Goal: Use online tool/utility: Utilize a website feature to perform a specific function

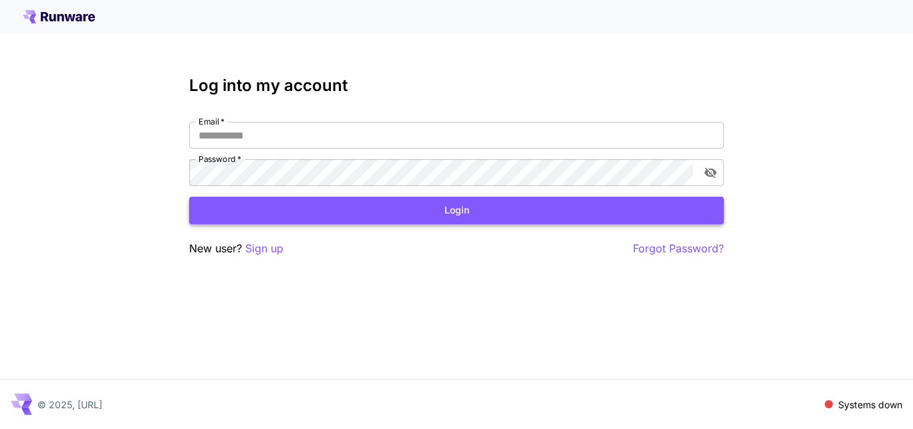
type input "**********"
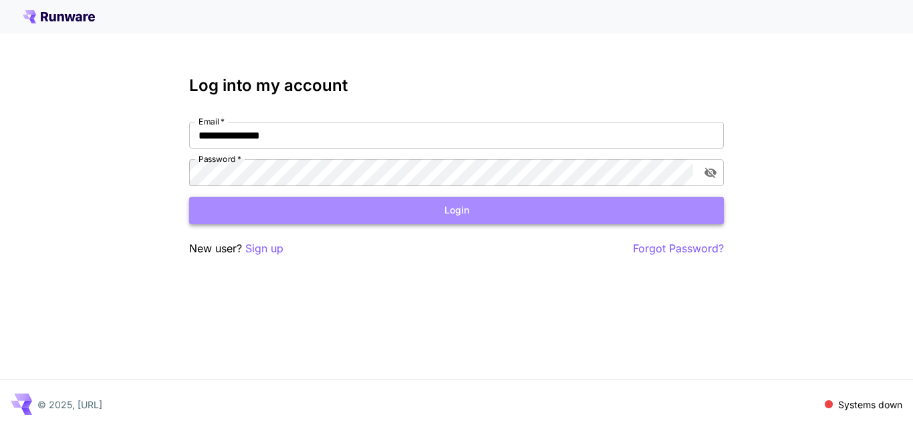
click at [459, 213] on button "Login" at bounding box center [456, 210] width 535 height 27
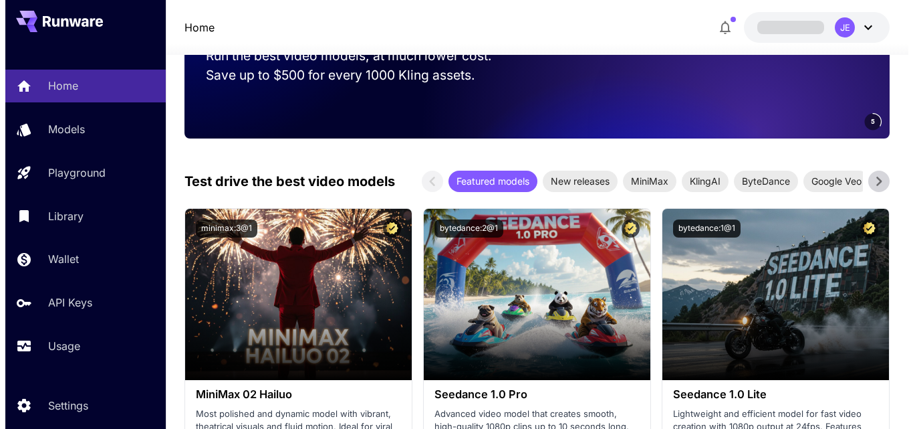
scroll to position [67, 0]
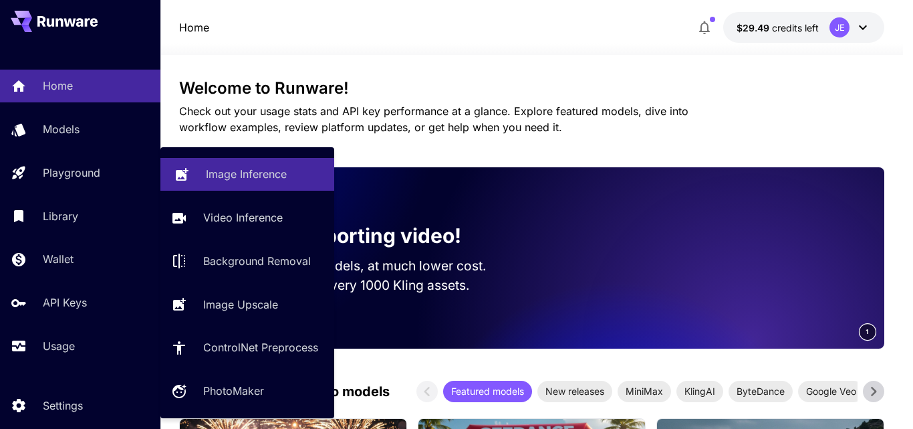
click at [268, 177] on p "Image Inference" at bounding box center [246, 174] width 81 height 16
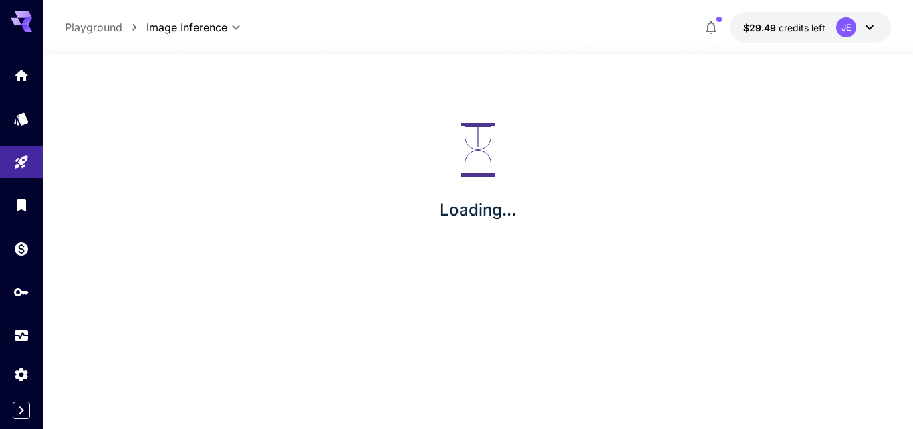
click at [316, 207] on div "Loading..." at bounding box center [478, 173] width 827 height 214
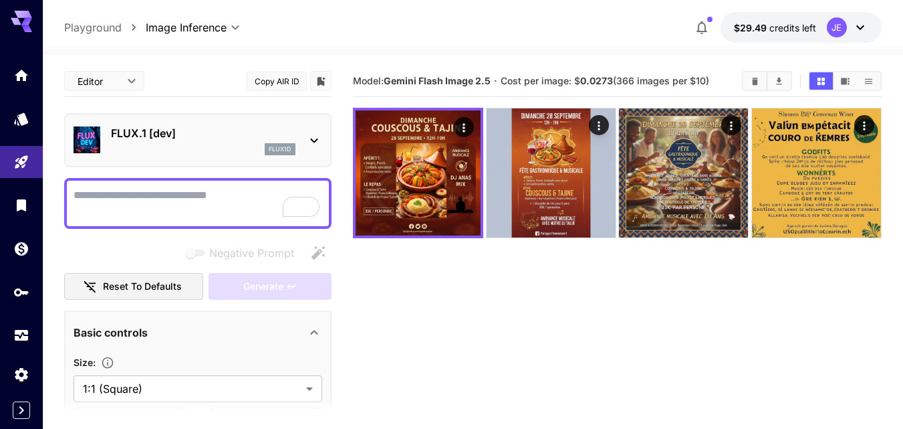
click at [283, 140] on p "FLUX.1 [dev]" at bounding box center [203, 133] width 185 height 16
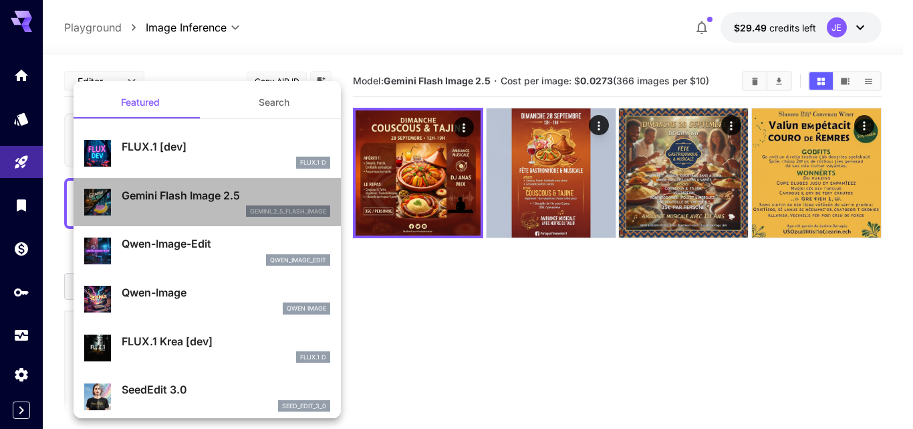
click at [223, 202] on p "Gemini Flash Image 2.5" at bounding box center [226, 195] width 209 height 16
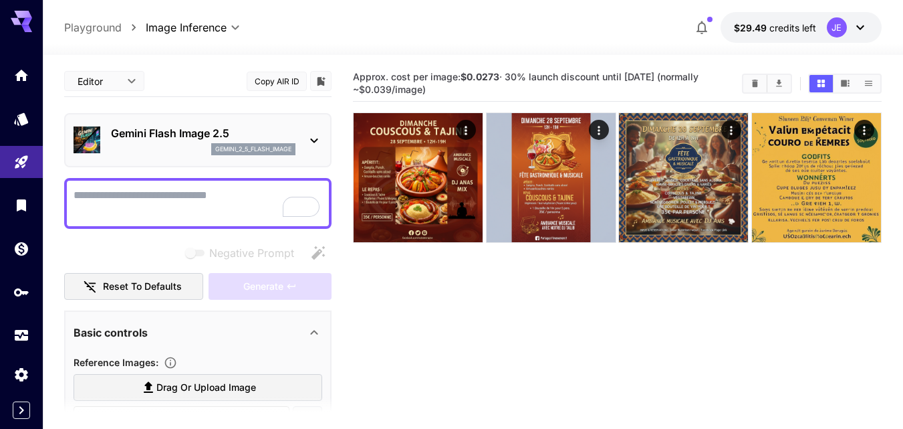
scroll to position [134, 0]
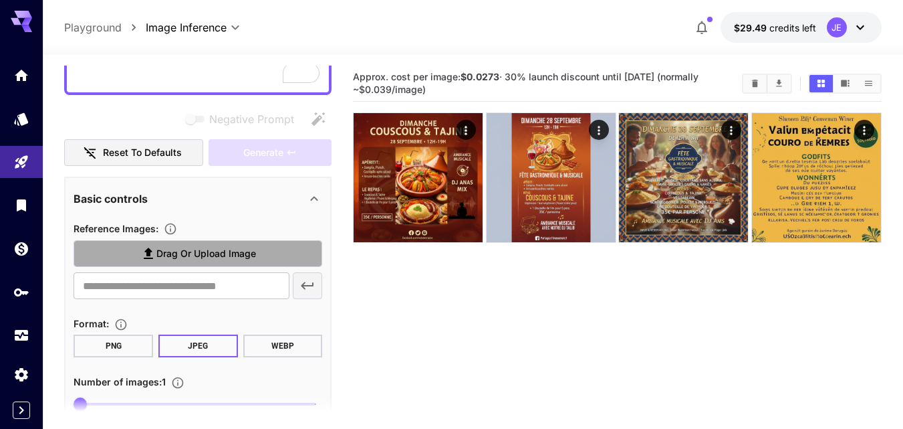
click at [257, 257] on label "Drag or upload image" at bounding box center [198, 253] width 249 height 27
click at [0, 0] on input "Drag or upload image" at bounding box center [0, 0] width 0 height 0
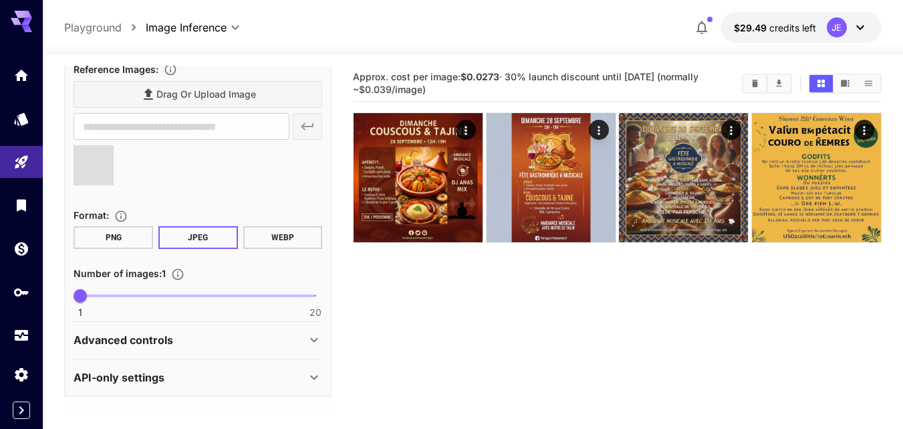
scroll to position [0, 0]
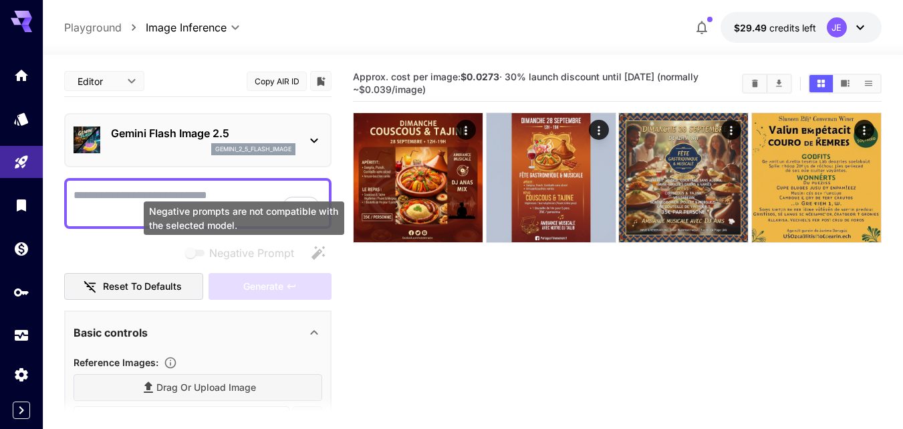
click at [168, 201] on div "Negative prompts are not compatible with the selected model." at bounding box center [243, 222] width 203 height 44
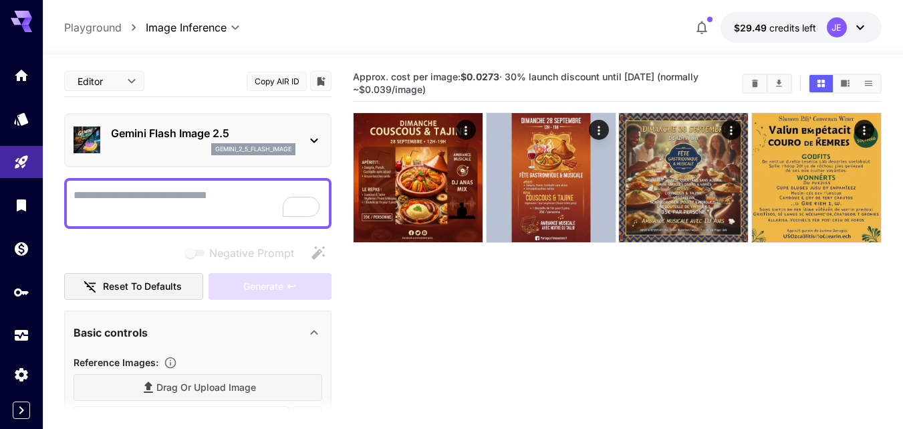
click at [168, 191] on textarea "Negative Prompt" at bounding box center [198, 203] width 249 height 32
type input "**********"
paste textarea "**********"
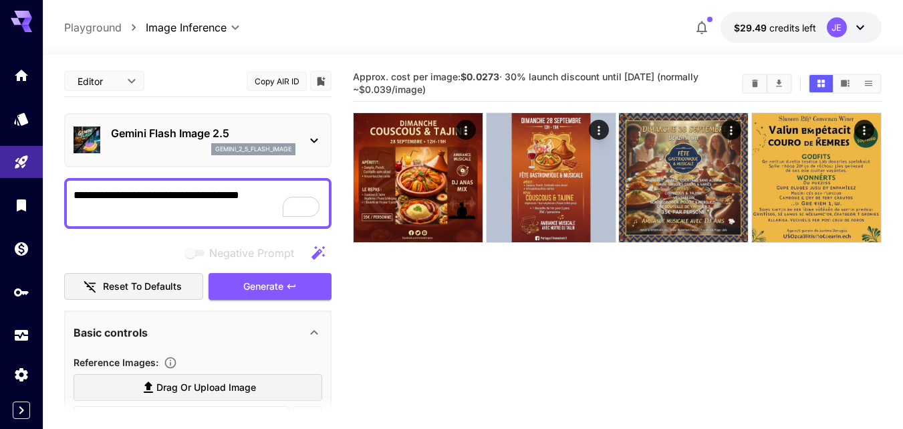
paste textarea "**********"
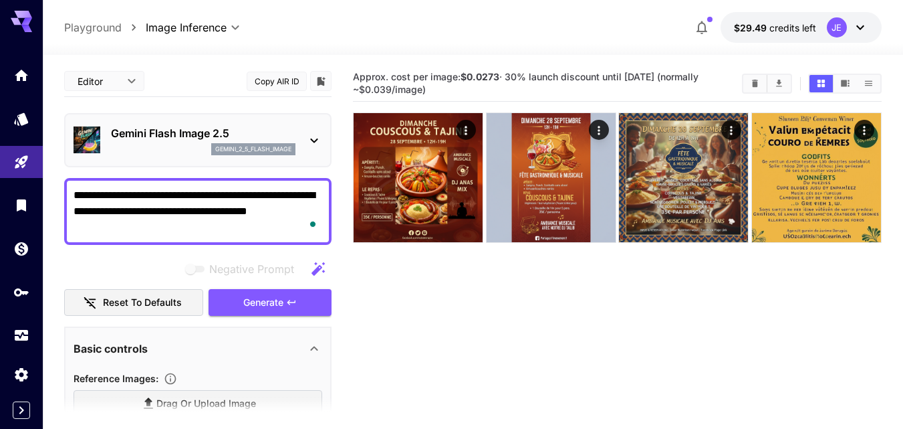
click at [283, 197] on textarea "**********" at bounding box center [198, 211] width 249 height 48
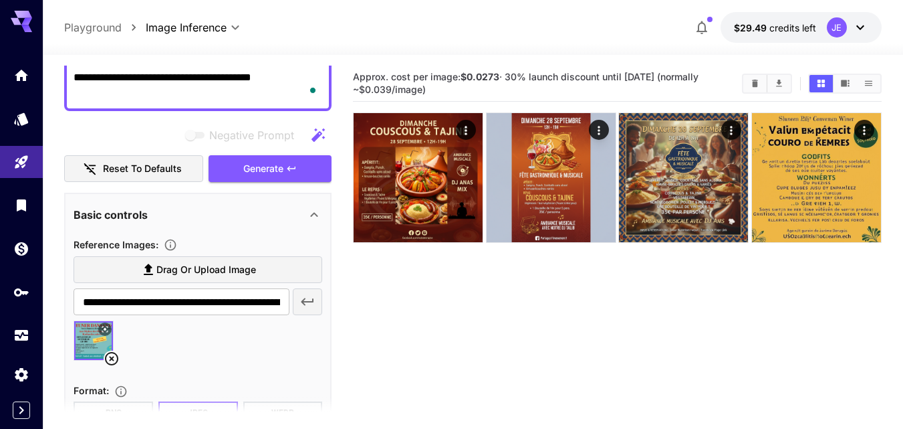
scroll to position [309, 0]
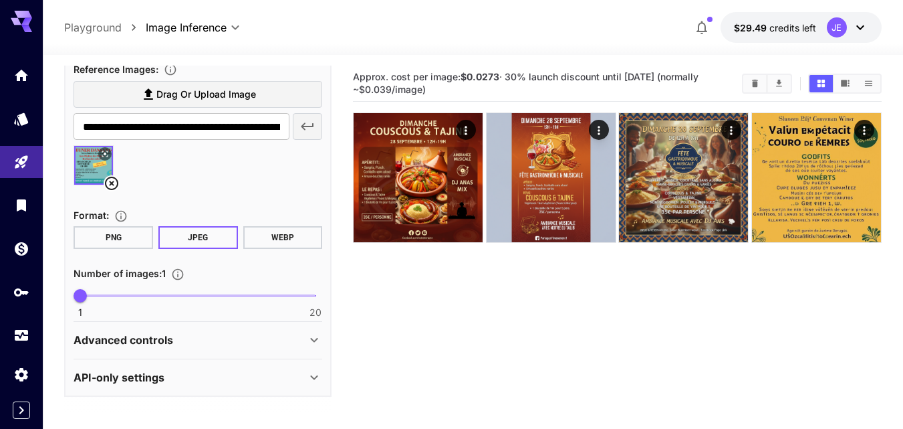
type textarea "**********"
click at [122, 237] on button "PNG" at bounding box center [114, 237] width 80 height 23
click at [99, 294] on span at bounding box center [197, 295] width 235 height 3
click at [94, 294] on span "2" at bounding box center [92, 295] width 13 height 13
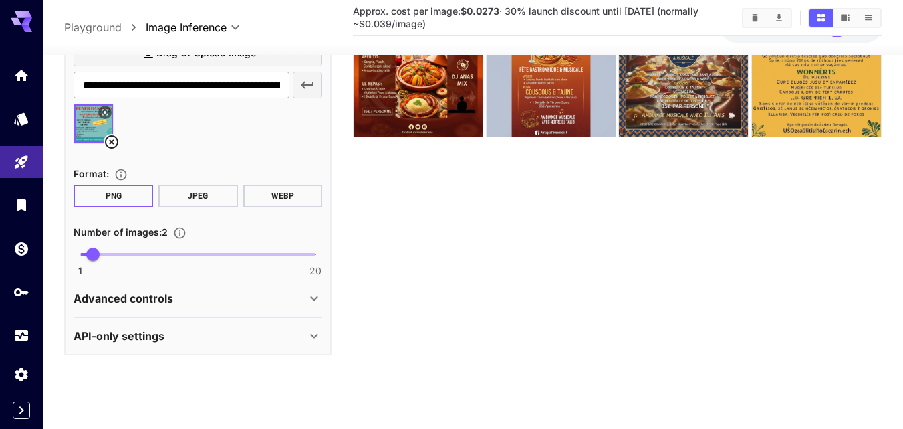
scroll to position [41, 0]
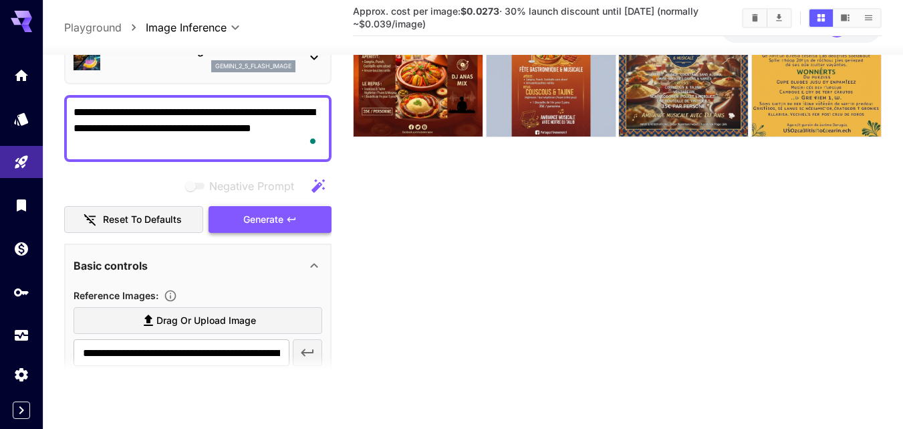
click at [258, 217] on span "Generate" at bounding box center [263, 219] width 40 height 17
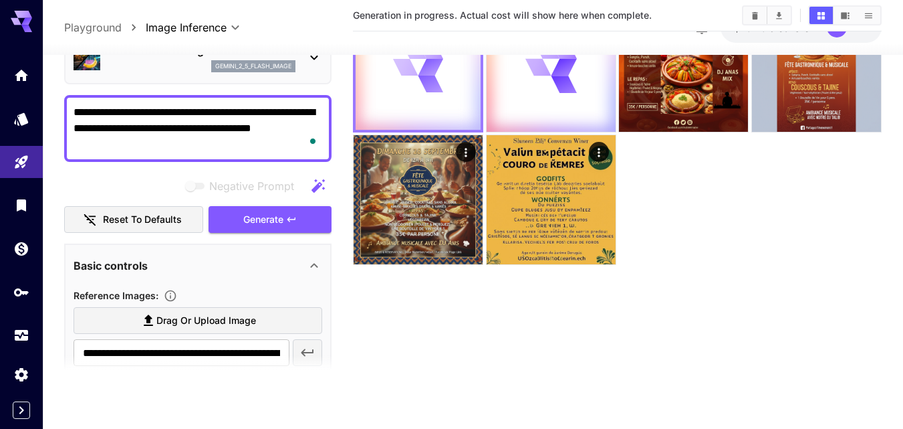
scroll to position [0, 0]
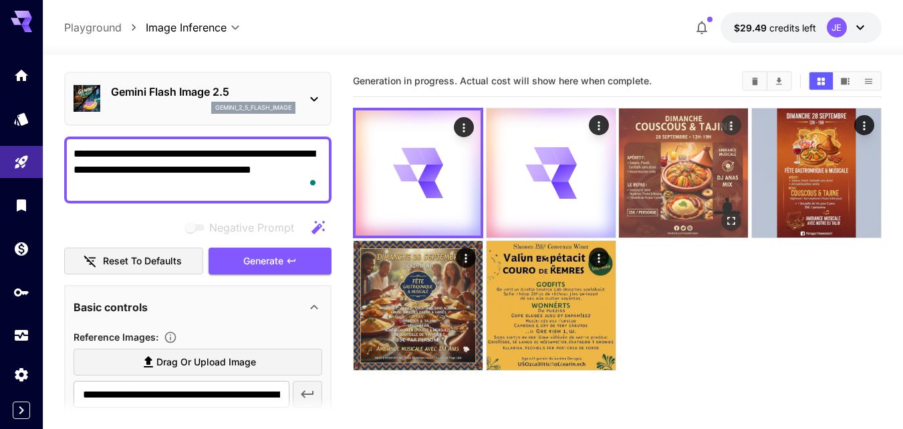
click at [684, 170] on img at bounding box center [683, 172] width 129 height 129
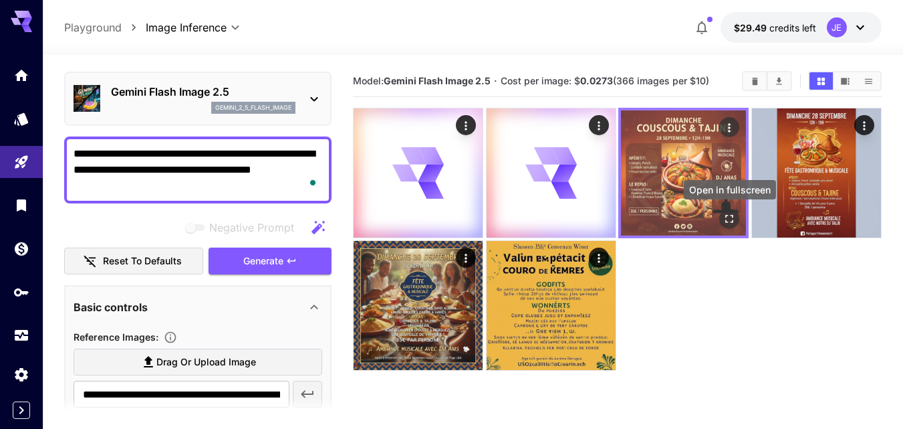
click at [731, 219] on icon "Open in fullscreen" at bounding box center [729, 218] width 13 height 13
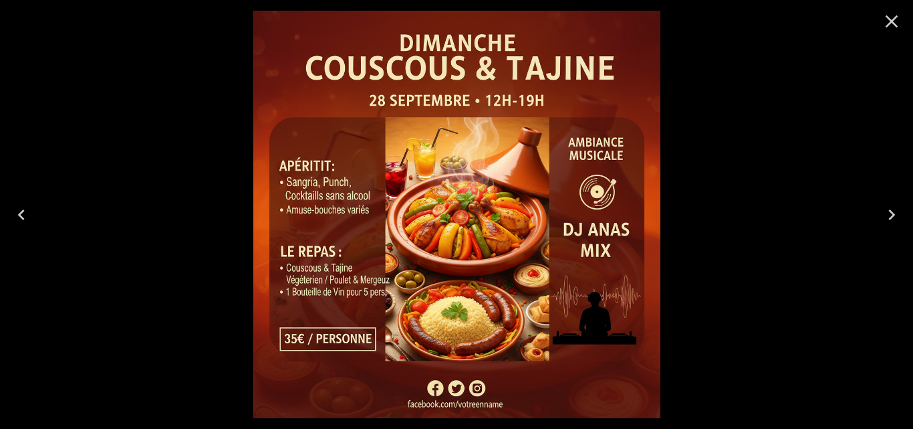
click at [895, 23] on icon "Close" at bounding box center [891, 21] width 21 height 21
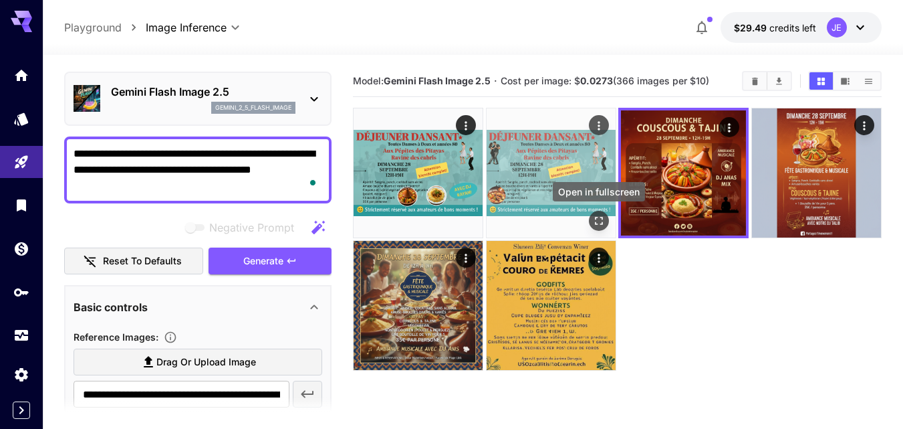
click at [596, 221] on icon "Open in fullscreen" at bounding box center [598, 220] width 13 height 13
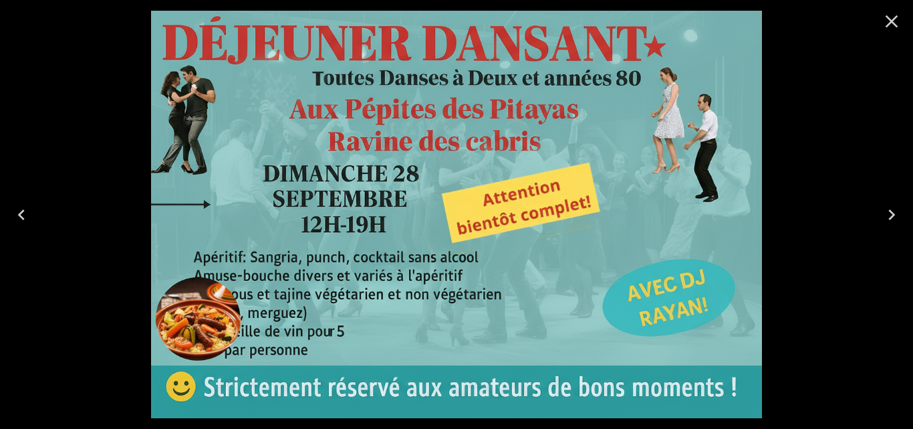
click at [899, 29] on icon "Close" at bounding box center [891, 21] width 21 height 21
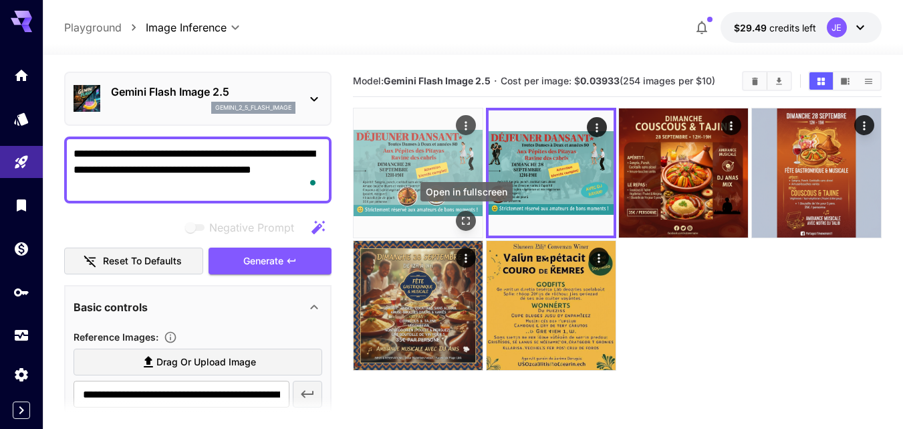
click at [469, 229] on button "Open in fullscreen" at bounding box center [466, 221] width 20 height 20
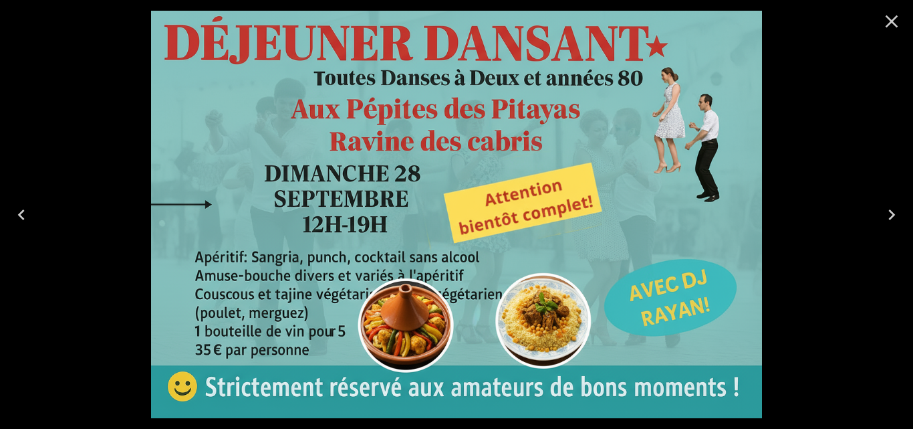
click at [893, 24] on icon "Close" at bounding box center [891, 21] width 21 height 21
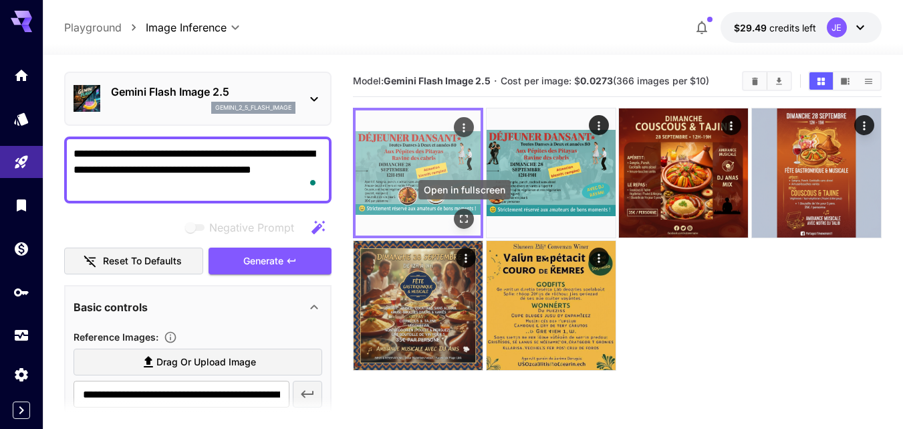
click at [461, 214] on icon "Open in fullscreen" at bounding box center [463, 218] width 13 height 13
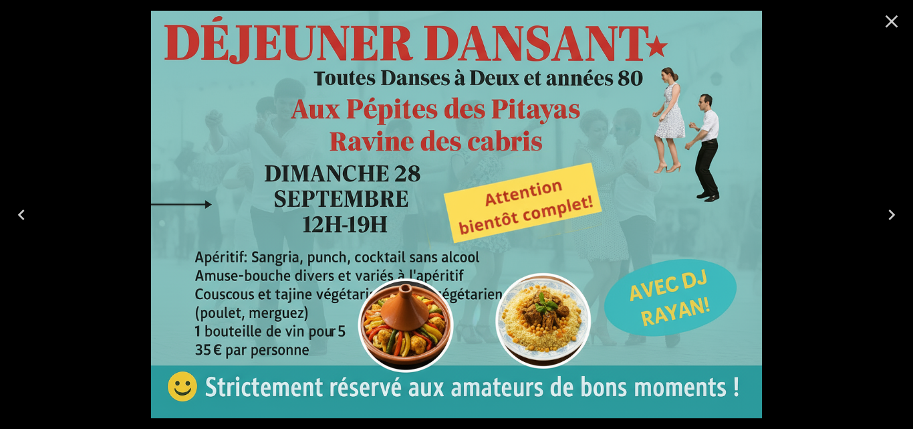
click at [894, 17] on icon "Close" at bounding box center [891, 21] width 21 height 21
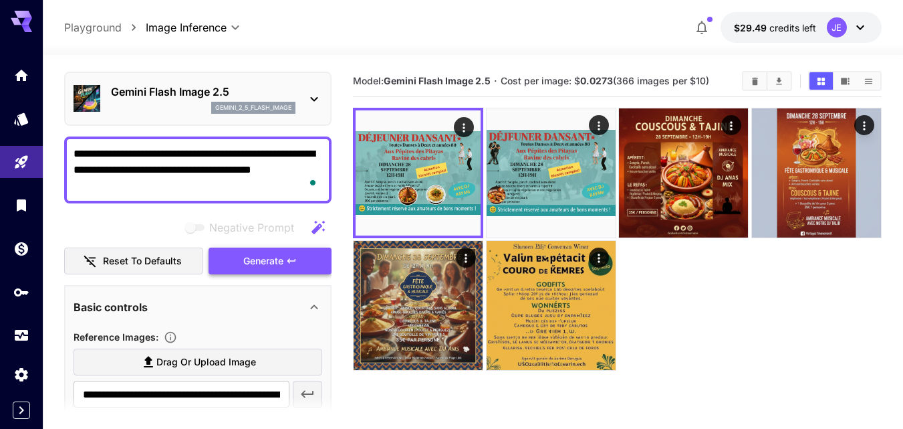
click at [287, 261] on icon "button" at bounding box center [291, 260] width 11 height 11
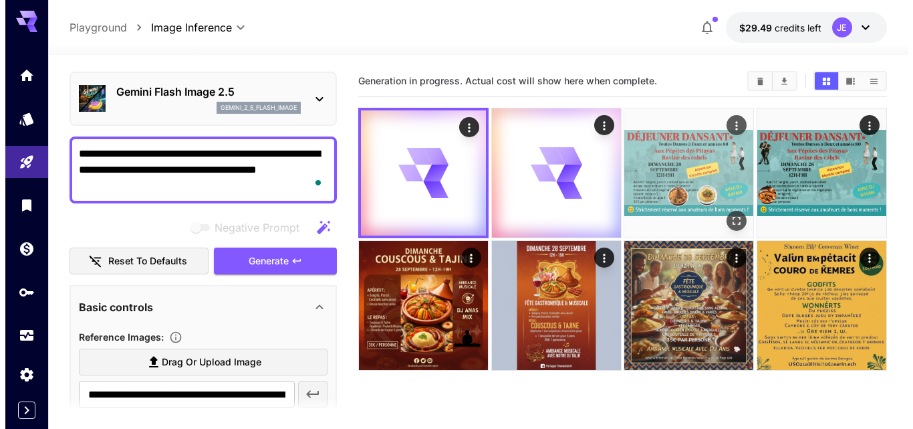
scroll to position [67, 0]
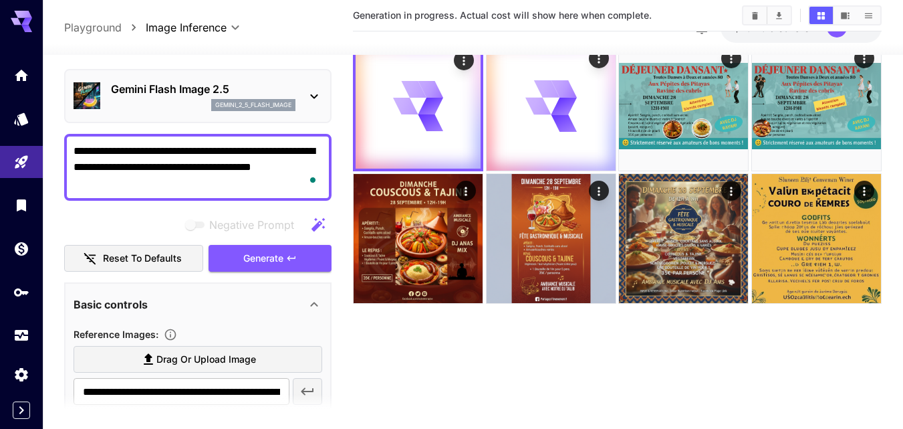
click at [298, 96] on div "Gemini Flash Image 2.5 gemini_2_5_flash_image" at bounding box center [198, 96] width 249 height 41
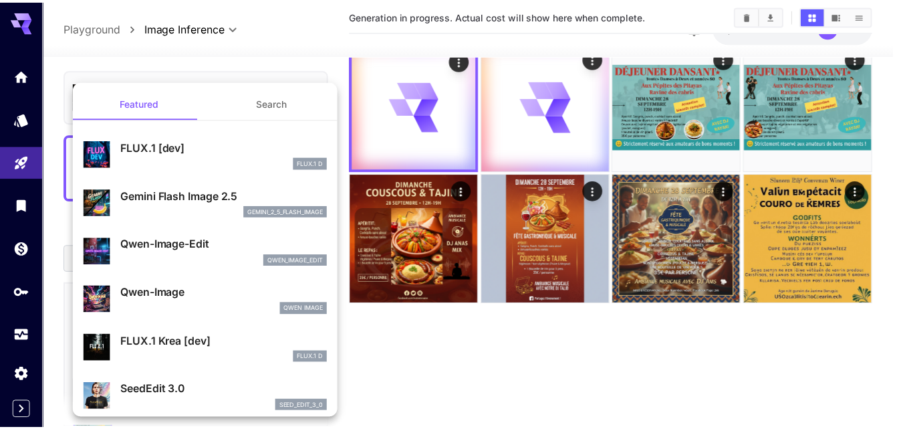
scroll to position [134, 0]
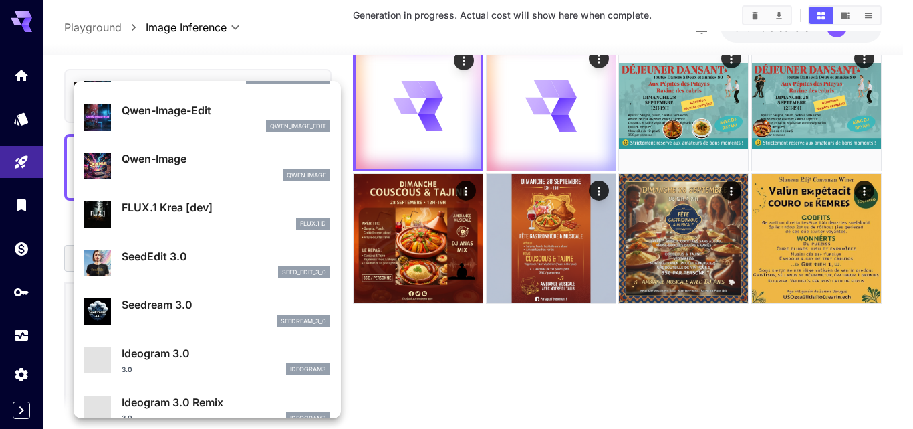
click at [231, 248] on p "SeedEdit 3.0" at bounding box center [226, 256] width 209 height 16
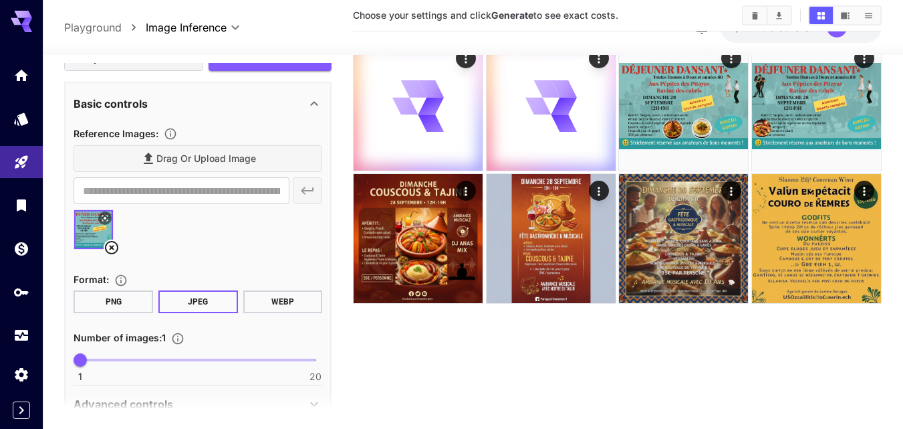
scroll to position [309, 0]
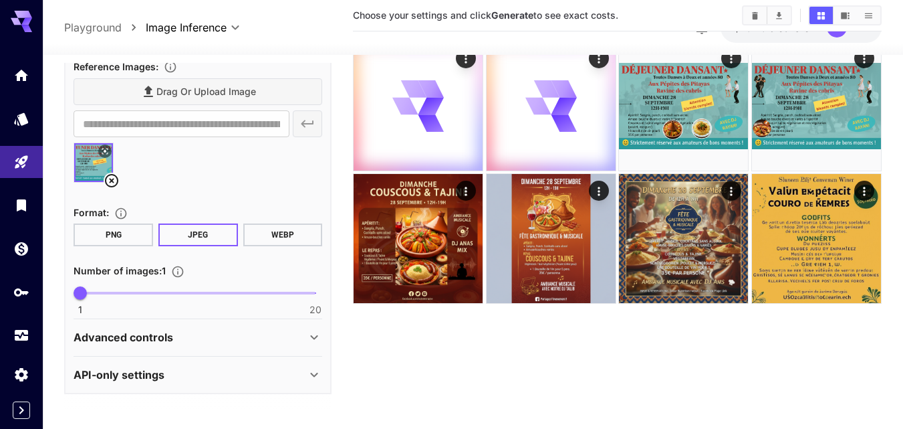
click at [106, 290] on span "1 20 1" at bounding box center [197, 293] width 235 height 20
type input "*"
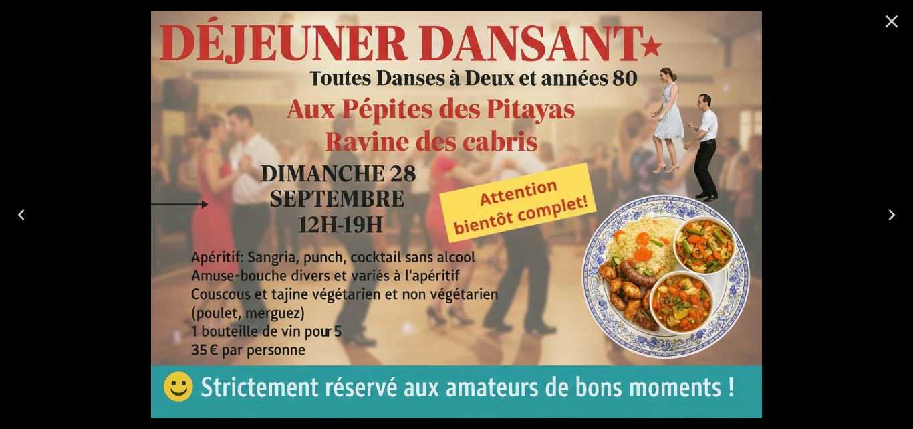
scroll to position [309, 0]
click at [888, 19] on icon "Close" at bounding box center [891, 21] width 21 height 21
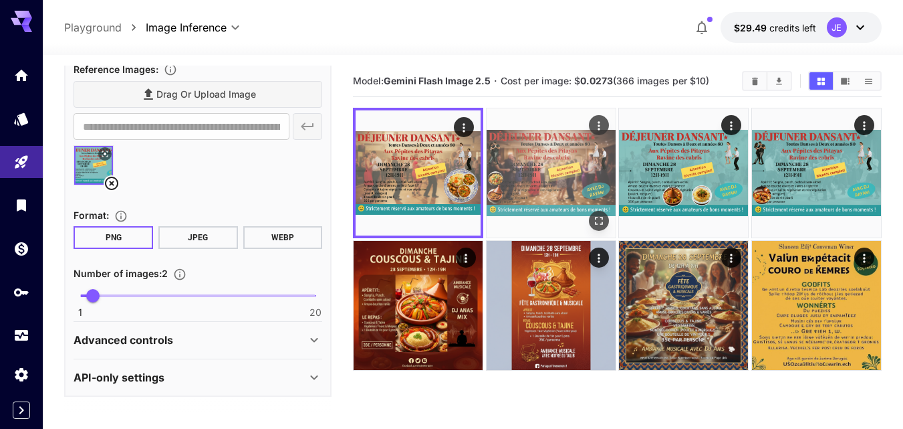
click at [580, 176] on img at bounding box center [551, 172] width 129 height 129
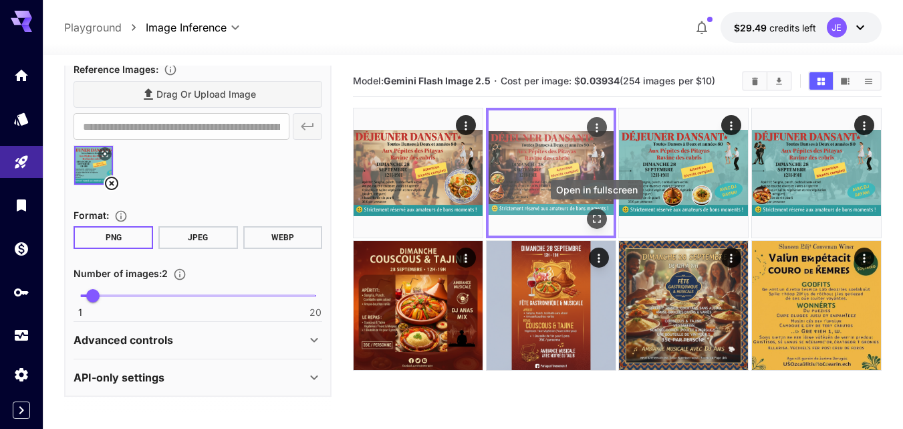
click at [600, 219] on icon "Open in fullscreen" at bounding box center [596, 218] width 13 height 13
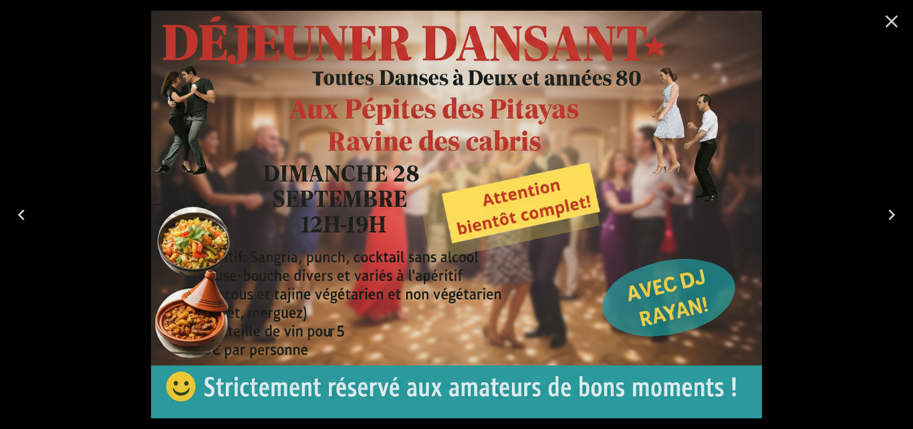
click at [886, 22] on icon "Close" at bounding box center [891, 21] width 21 height 21
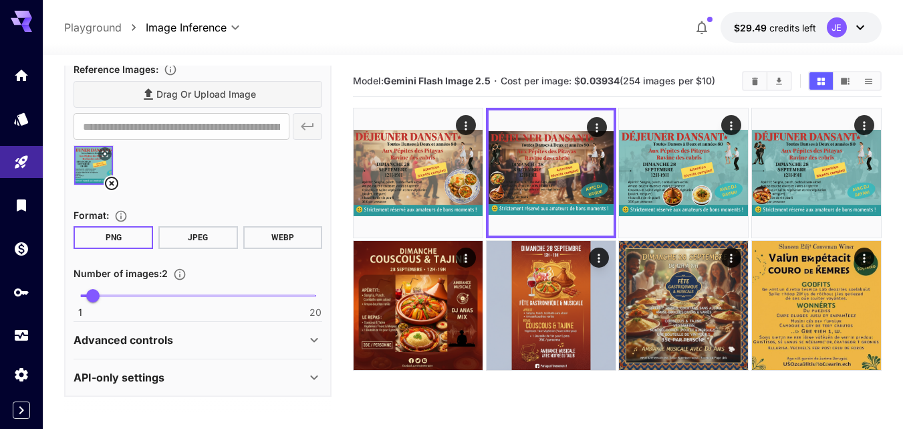
click at [552, 419] on section "Model: Gemini Flash Image 2.5 · Cost per image: $ 0.03934 (254 images per $10)" at bounding box center [617, 280] width 529 height 429
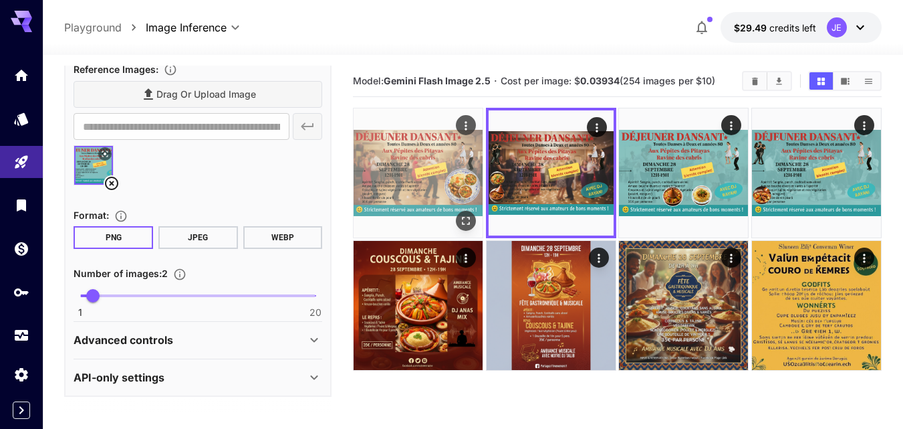
click at [463, 221] on icon "Open in fullscreen" at bounding box center [465, 220] width 13 height 13
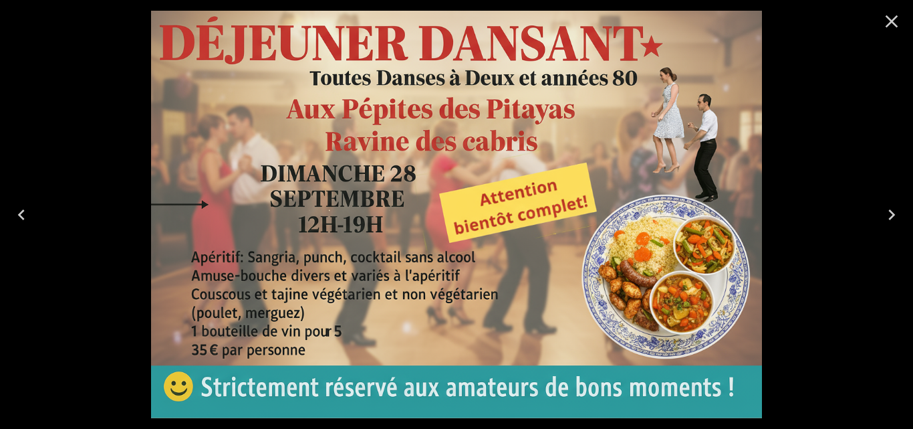
drag, startPoint x: 897, startPoint y: 25, endPoint x: 742, endPoint y: 64, distance: 159.4
click at [897, 25] on icon "Close" at bounding box center [891, 21] width 21 height 21
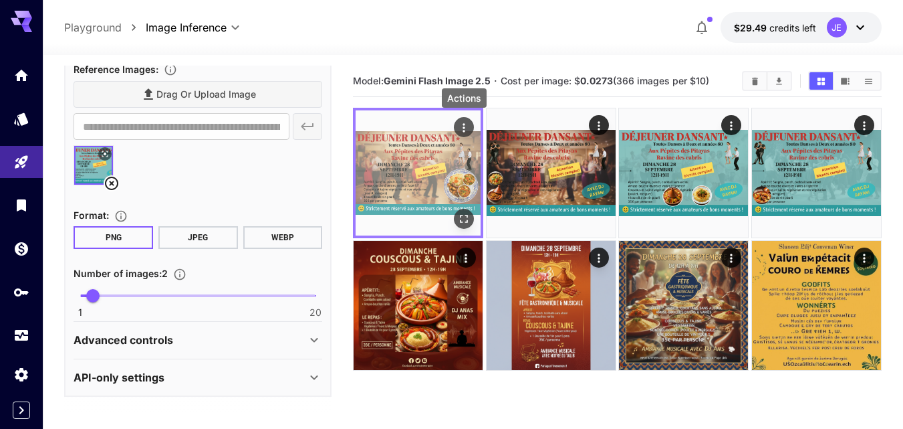
click at [467, 121] on icon "Actions" at bounding box center [463, 127] width 13 height 13
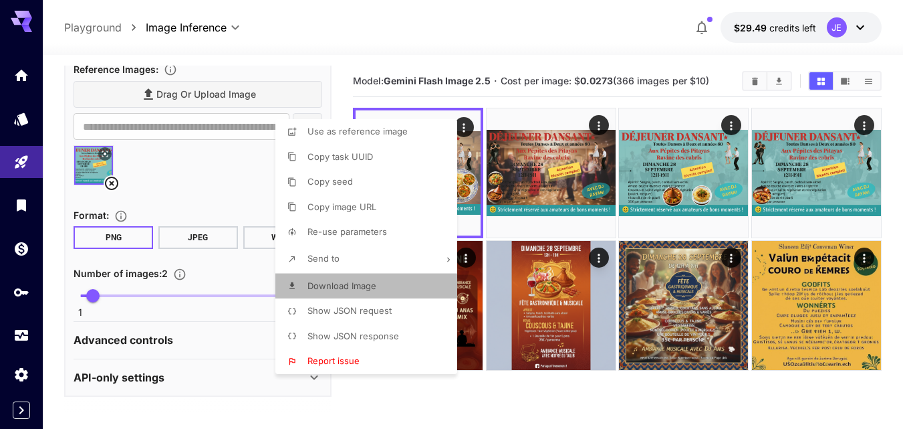
click at [402, 284] on li "Download Image" at bounding box center [370, 285] width 190 height 25
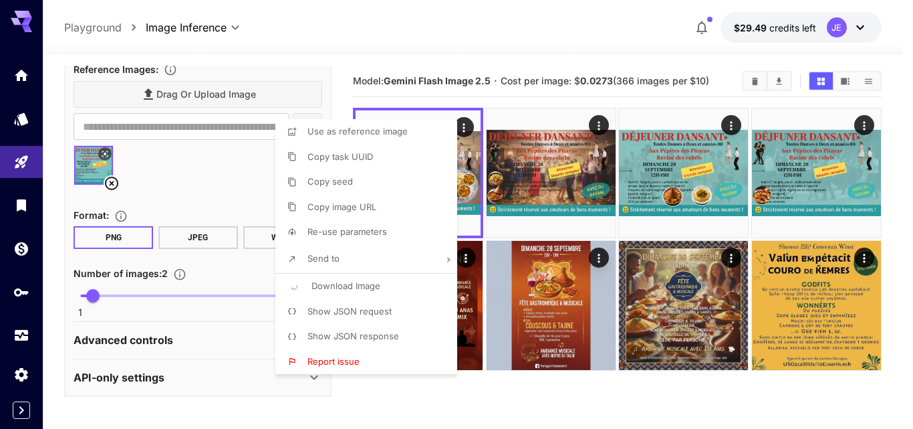
click at [521, 37] on div at bounding box center [456, 214] width 913 height 429
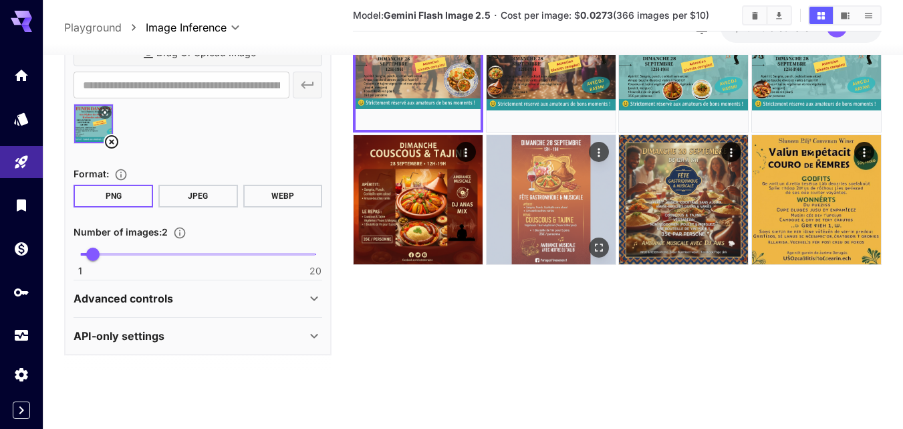
scroll to position [0, 0]
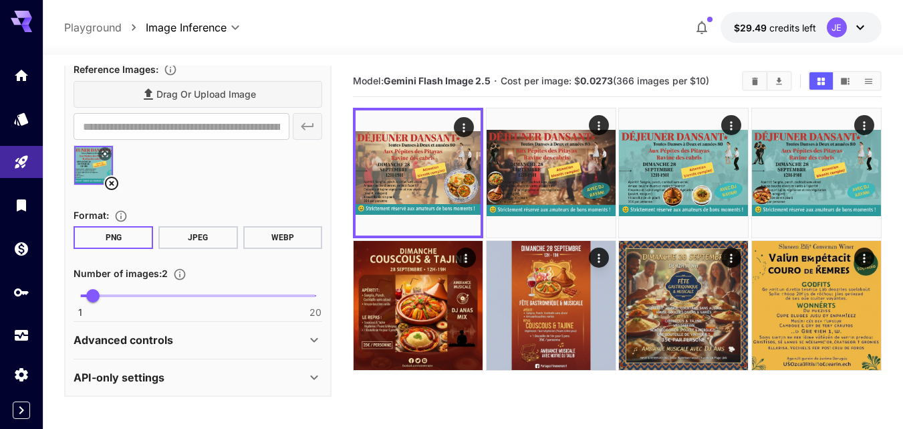
click at [895, 132] on section "**********" at bounding box center [473, 294] width 860 height 479
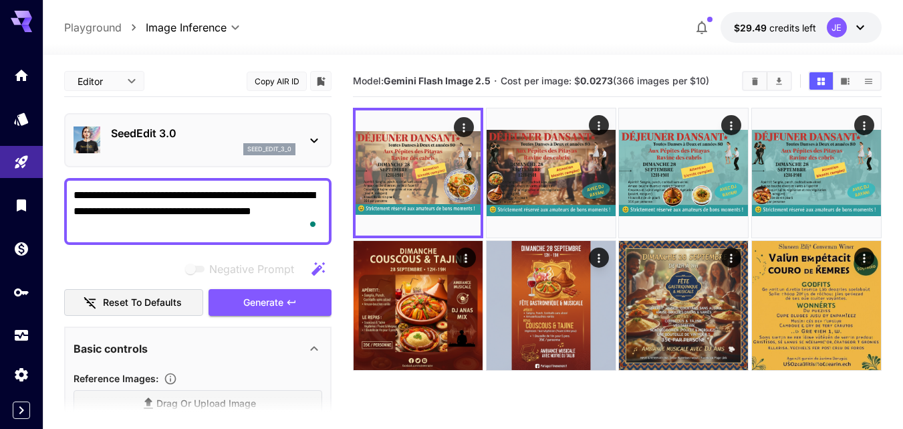
scroll to position [309, 0]
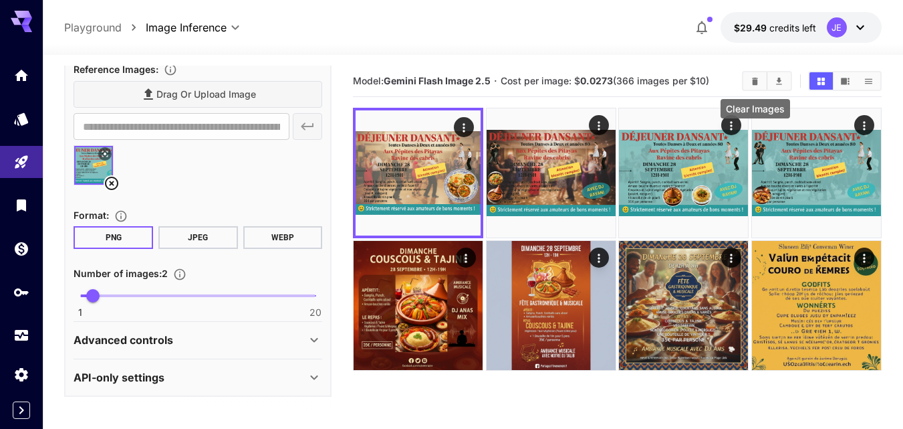
click at [753, 81] on icon "Clear Images" at bounding box center [756, 80] width 6 height 7
